Goal: Task Accomplishment & Management: Complete application form

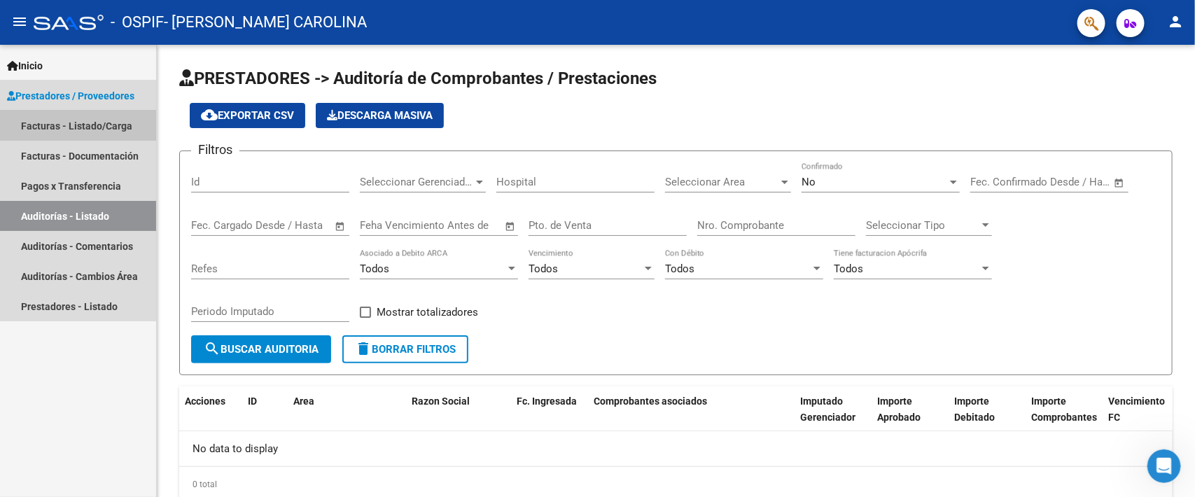
click at [85, 128] on link "Facturas - Listado/Carga" at bounding box center [78, 126] width 156 height 30
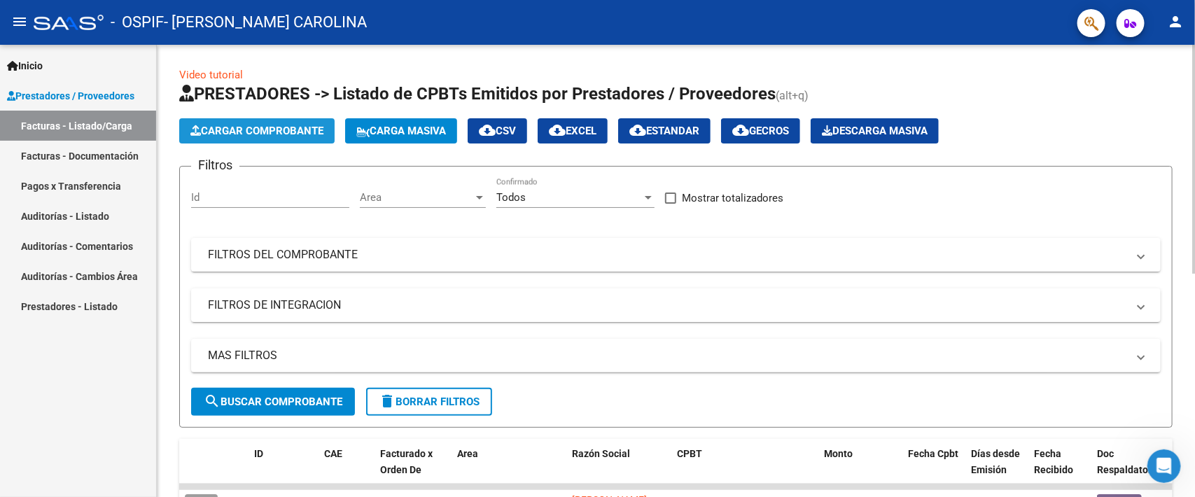
click at [238, 131] on span "Cargar Comprobante" at bounding box center [256, 131] width 133 height 13
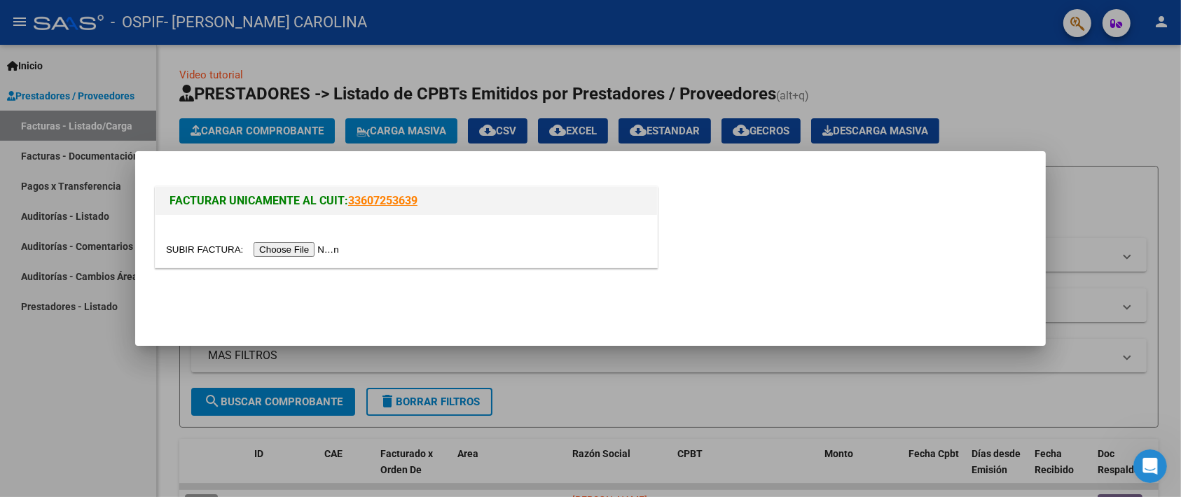
click at [270, 245] on input "file" at bounding box center [254, 249] width 177 height 15
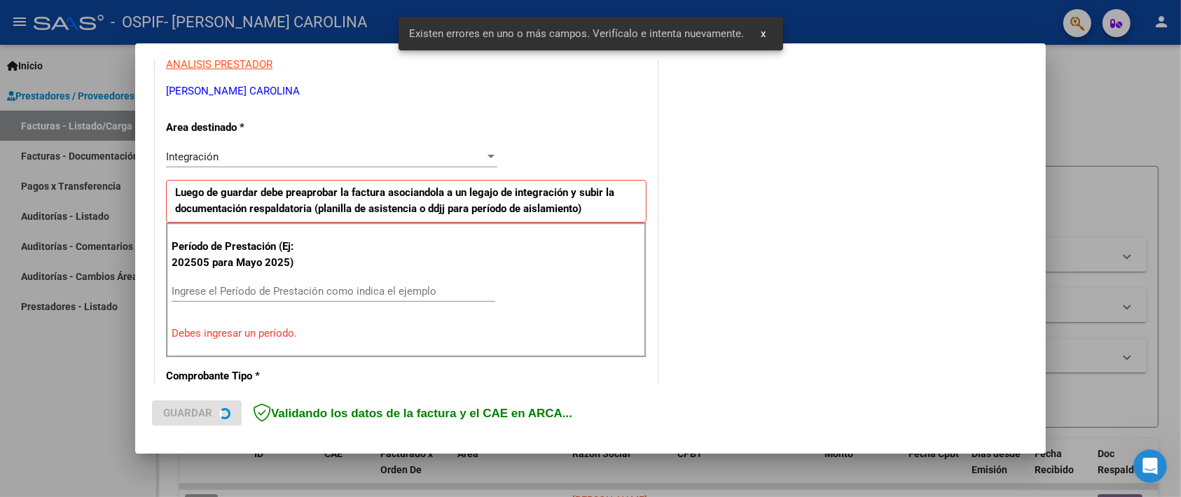
scroll to position [301, 0]
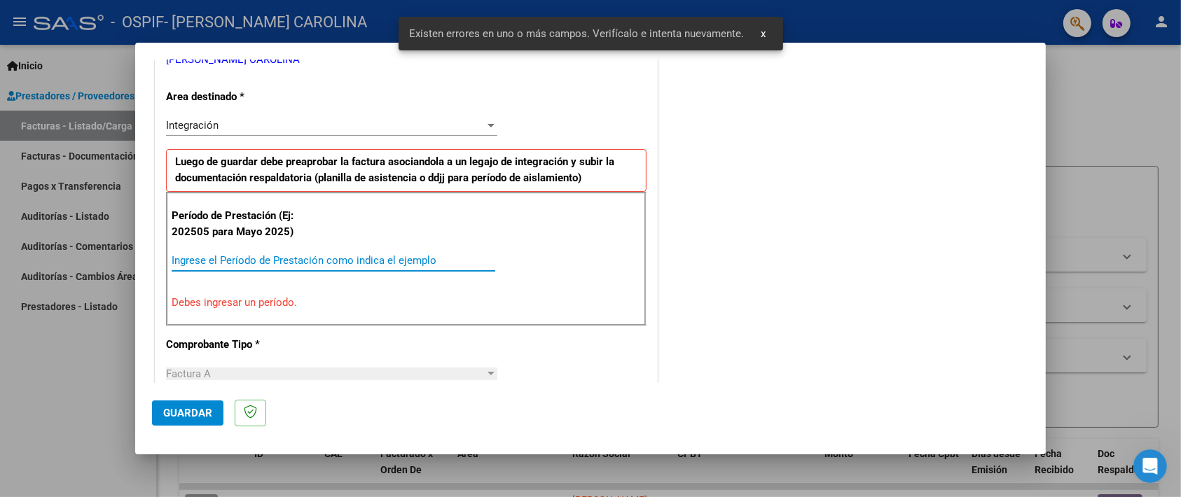
click at [246, 264] on input "Ingrese el Período de Prestación como indica el ejemplo" at bounding box center [334, 260] width 324 height 13
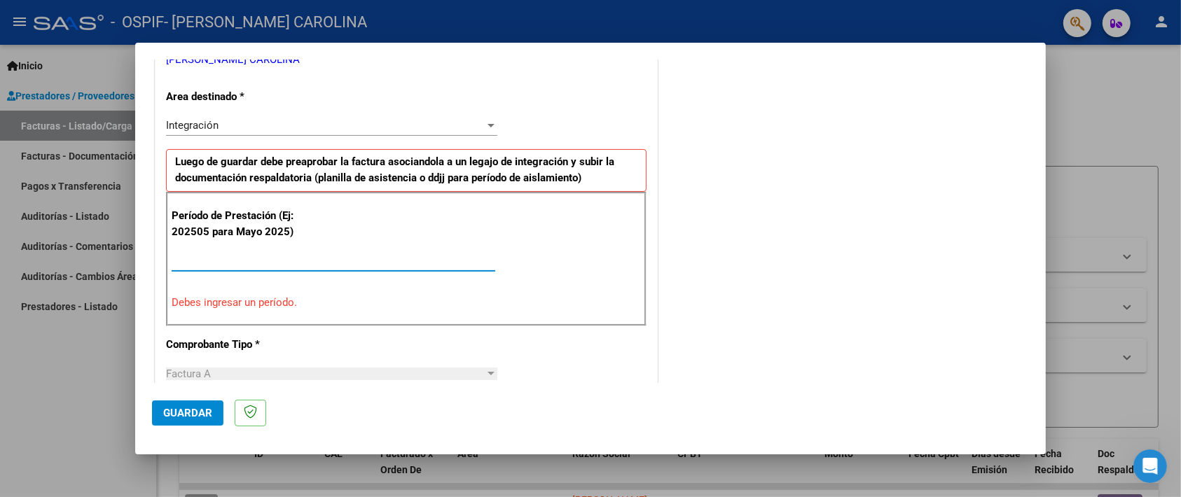
click at [173, 256] on input "Ingrese el Período de Prestación como indica el ejemplo" at bounding box center [334, 260] width 324 height 13
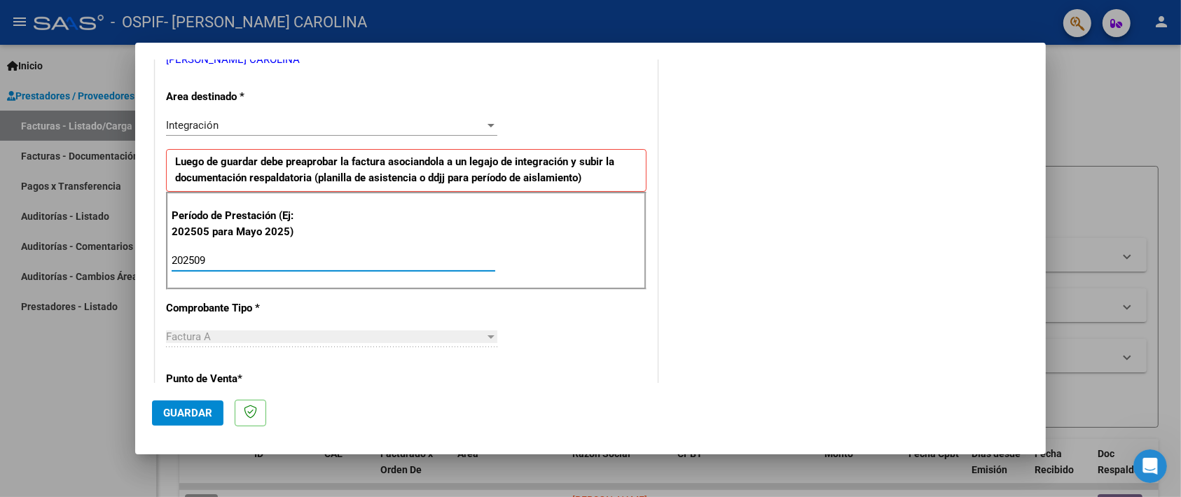
type input "202509"
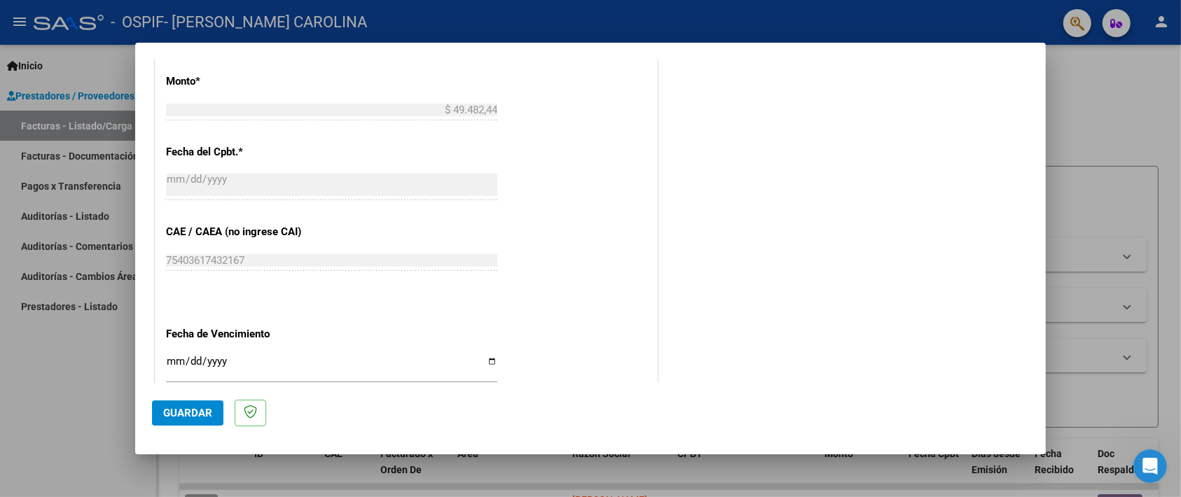
scroll to position [785, 0]
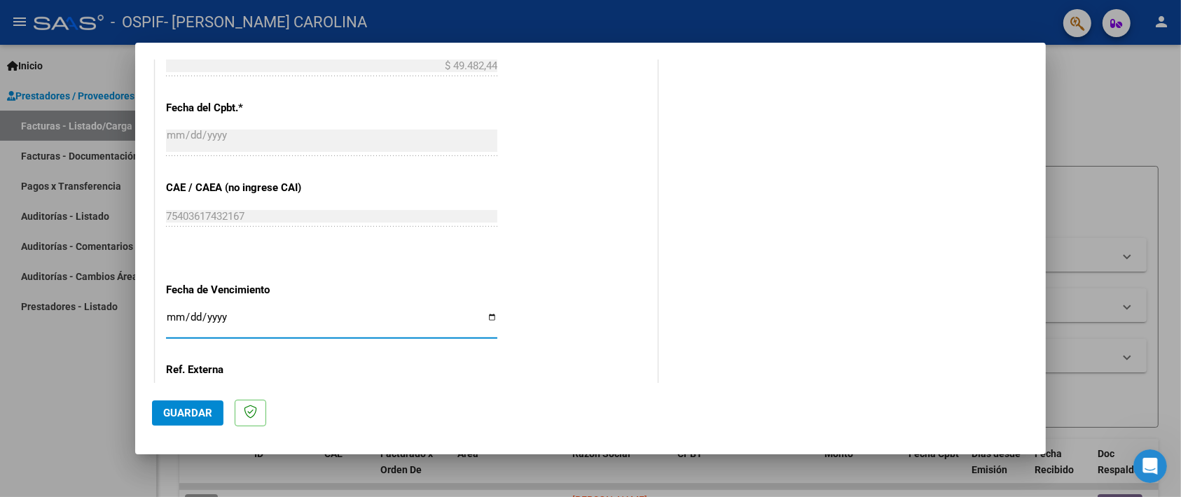
click at [485, 312] on input "Ingresar la fecha" at bounding box center [331, 323] width 331 height 22
type input "[DATE]"
click at [193, 410] on span "Guardar" at bounding box center [187, 413] width 49 height 13
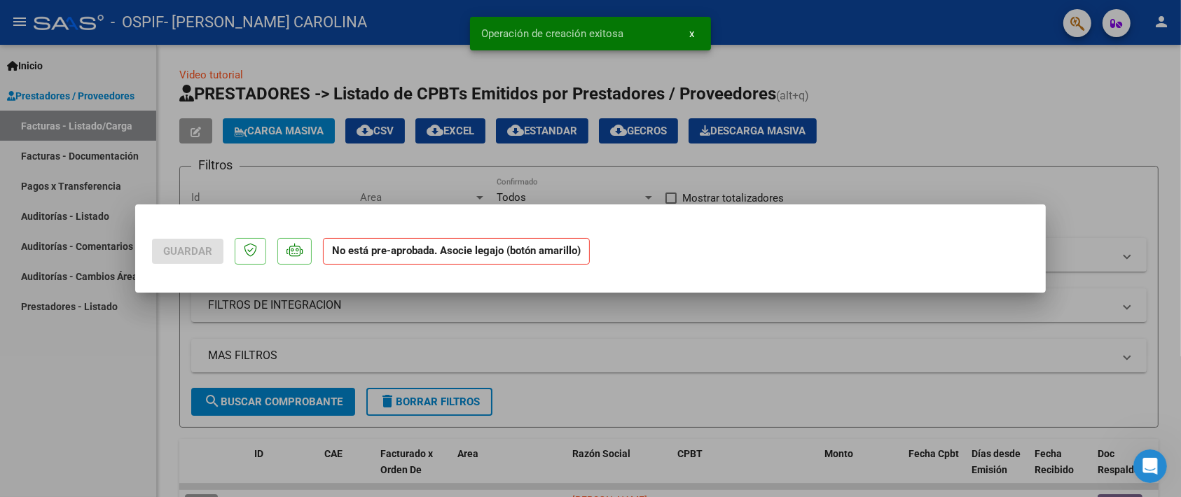
scroll to position [0, 0]
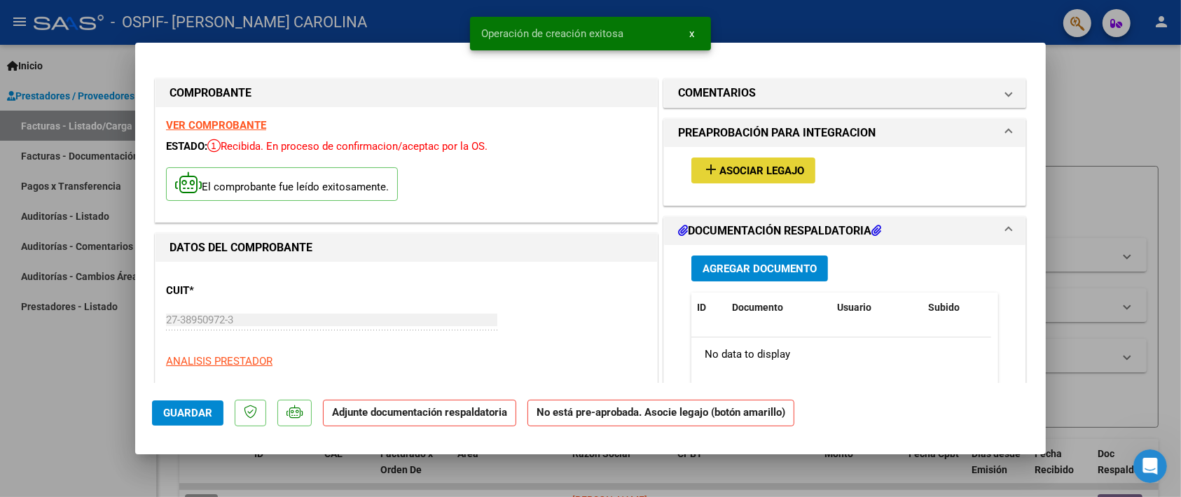
click at [762, 179] on button "add Asociar Legajo" at bounding box center [753, 171] width 124 height 26
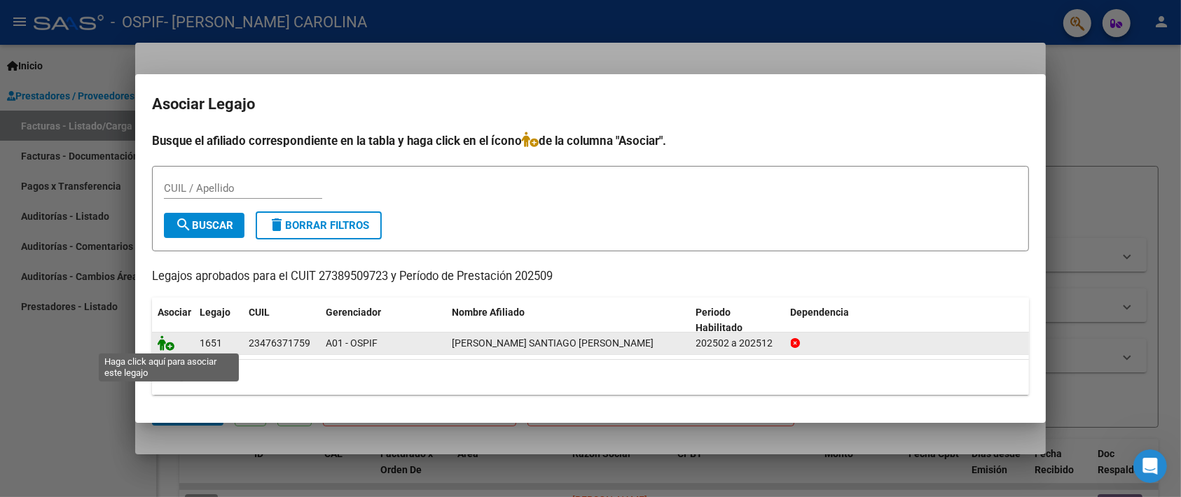
click at [165, 343] on icon at bounding box center [166, 342] width 17 height 15
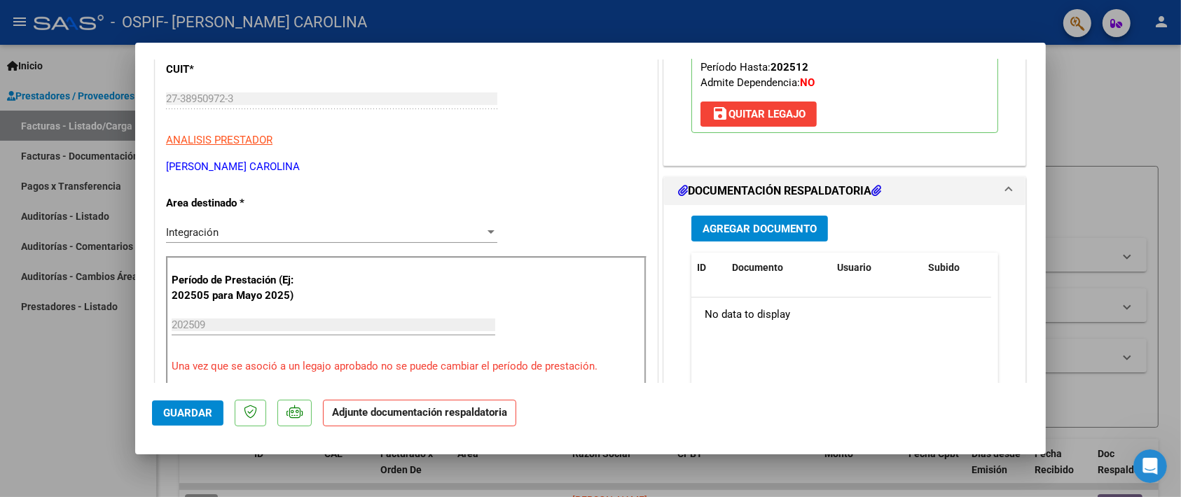
scroll to position [266, 0]
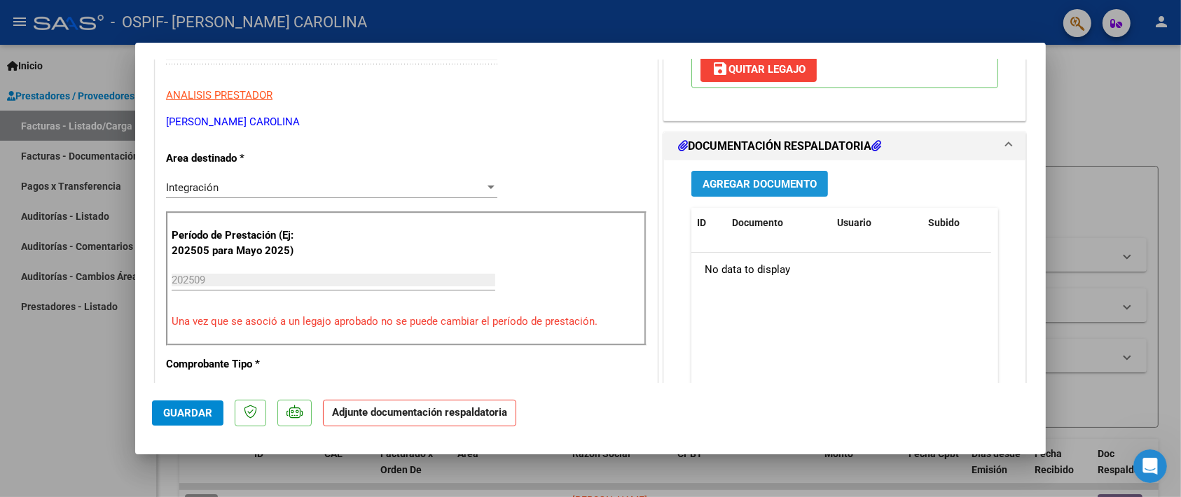
click at [792, 179] on button "Agregar Documento" at bounding box center [759, 184] width 137 height 26
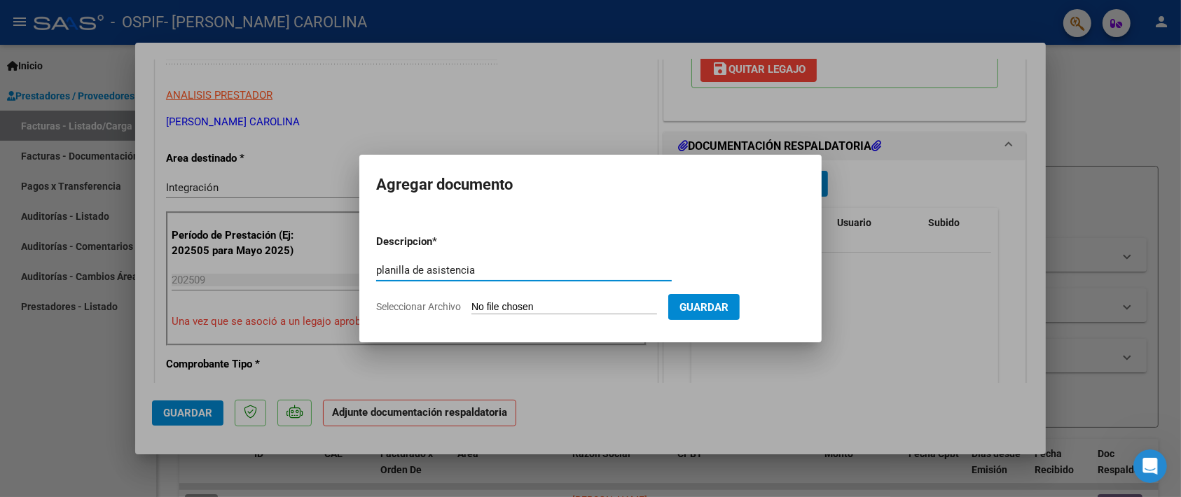
type input "planilla de asistencia"
click at [553, 310] on input "Seleccionar Archivo" at bounding box center [564, 307] width 186 height 13
type input "C:\fakepath\ASIST TO [DATE] [PERSON_NAME] .pdf"
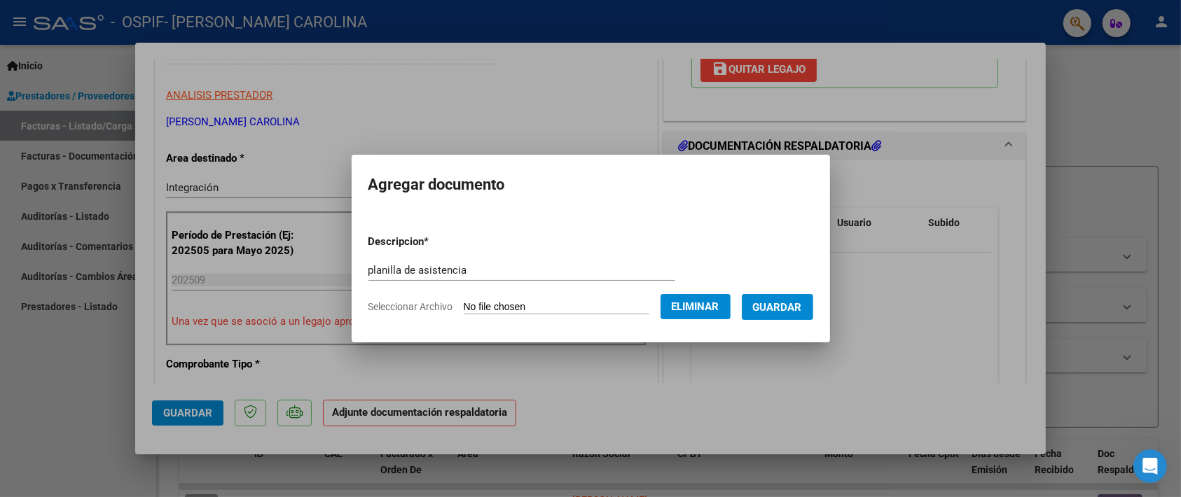
click at [779, 307] on span "Guardar" at bounding box center [777, 307] width 49 height 13
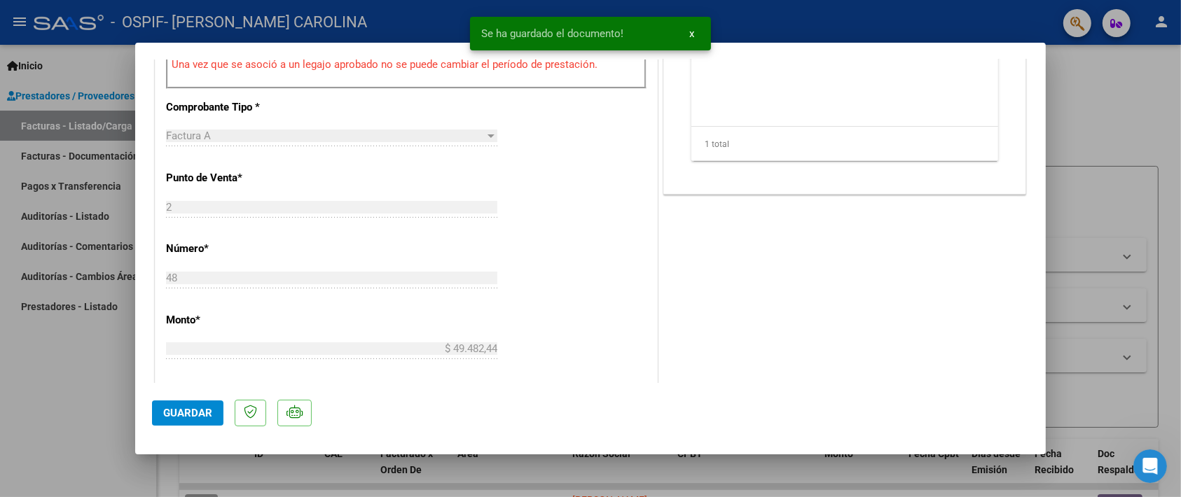
scroll to position [516, 0]
